Goal: Complete application form

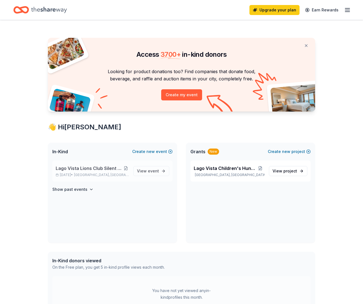
click at [126, 168] on button at bounding box center [126, 168] width 6 height 4
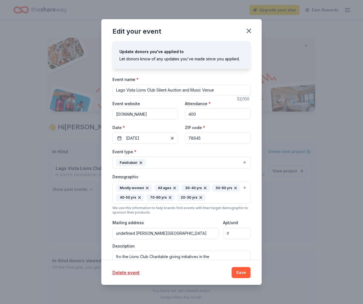
click at [215, 90] on input "Lago Vista Lions Club Silent Auction and Music Venue" at bounding box center [181, 90] width 138 height 11
type input "Lago Vista Lions Club Silent Auction and Chili Feast"
click at [218, 114] on input "400" at bounding box center [218, 114] width 66 height 11
click at [135, 232] on input "undefined [PERSON_NAME][GEOGRAPHIC_DATA]" at bounding box center [165, 233] width 106 height 11
type input "undefined [PERSON_NAME][GEOGRAPHIC_DATA]"
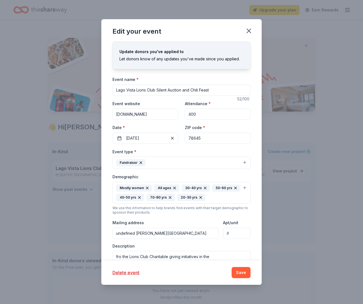
click at [254, 254] on div "Update donors you've applied to Let donors know of any updates you've made sinc…" at bounding box center [181, 150] width 160 height 219
click at [254, 249] on div "Update donors you've applied to Let donors know of any updates you've made sinc…" at bounding box center [181, 150] width 160 height 219
click at [264, 248] on div "Edit your event Update donors you've applied to Let donors know of any updates …" at bounding box center [181, 152] width 363 height 304
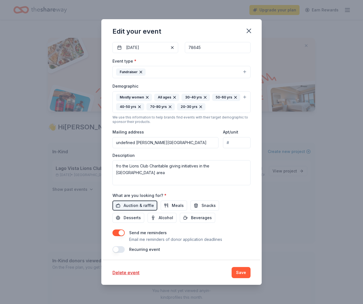
scroll to position [91, 0]
click at [236, 271] on button "Save" at bounding box center [241, 272] width 19 height 11
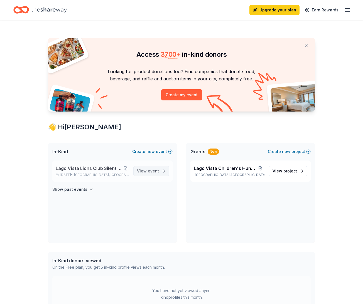
click at [142, 171] on span "View event" at bounding box center [148, 171] width 22 height 7
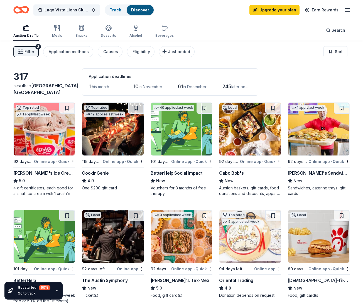
click at [166, 280] on div "[PERSON_NAME]'s Tex-Mex" at bounding box center [180, 280] width 59 height 7
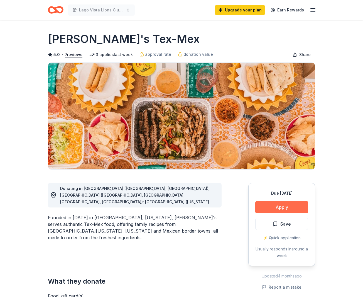
click at [268, 205] on button "Apply" at bounding box center [281, 207] width 53 height 12
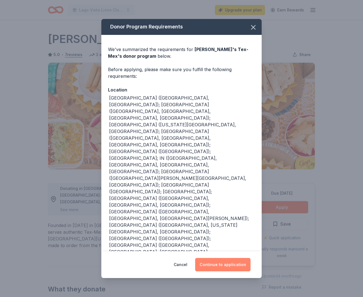
click at [211, 258] on button "Continue to application" at bounding box center [222, 264] width 55 height 13
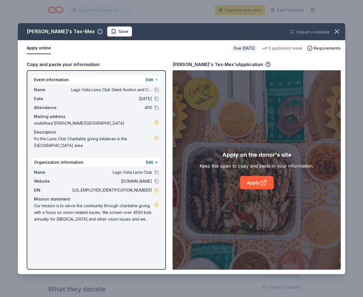
click at [156, 79] on button at bounding box center [156, 79] width 4 height 4
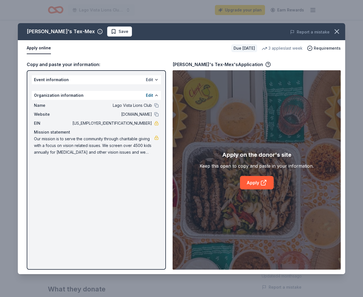
click at [149, 79] on button "Edit" at bounding box center [149, 79] width 7 height 7
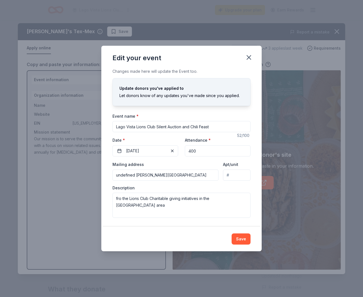
click at [136, 173] on input "undefined [PERSON_NAME][GEOGRAPHIC_DATA]" at bounding box center [165, 174] width 106 height 11
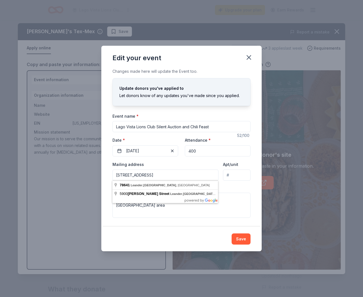
click at [151, 175] on input "[STREET_ADDRESS]" at bounding box center [165, 174] width 106 height 11
click at [195, 175] on input "[STREET_ADDRESS]" at bounding box center [165, 174] width 106 height 11
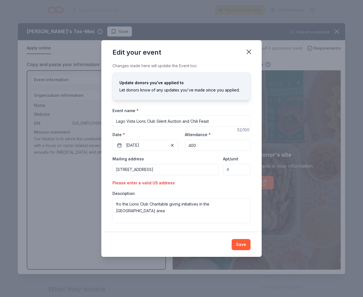
click at [126, 166] on input "[STREET_ADDRESS]" at bounding box center [165, 169] width 106 height 11
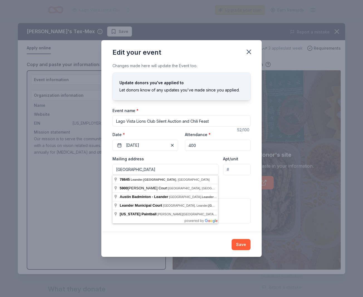
click at [127, 168] on input "[GEOGRAPHIC_DATA]" at bounding box center [165, 169] width 106 height 11
click at [118, 167] on input "[GEOGRAPHIC_DATA]" at bounding box center [165, 169] width 106 height 11
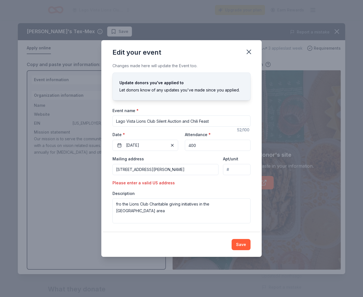
type input "[STREET_ADDRESS][PERSON_NAME]"
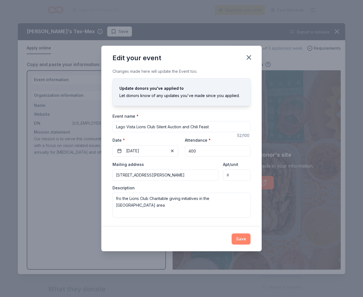
click at [241, 235] on button "Save" at bounding box center [241, 238] width 19 height 11
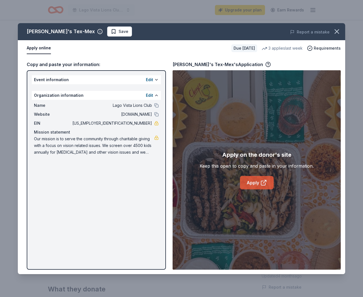
click at [248, 182] on link "Apply" at bounding box center [257, 182] width 34 height 13
